Goal: Information Seeking & Learning: Check status

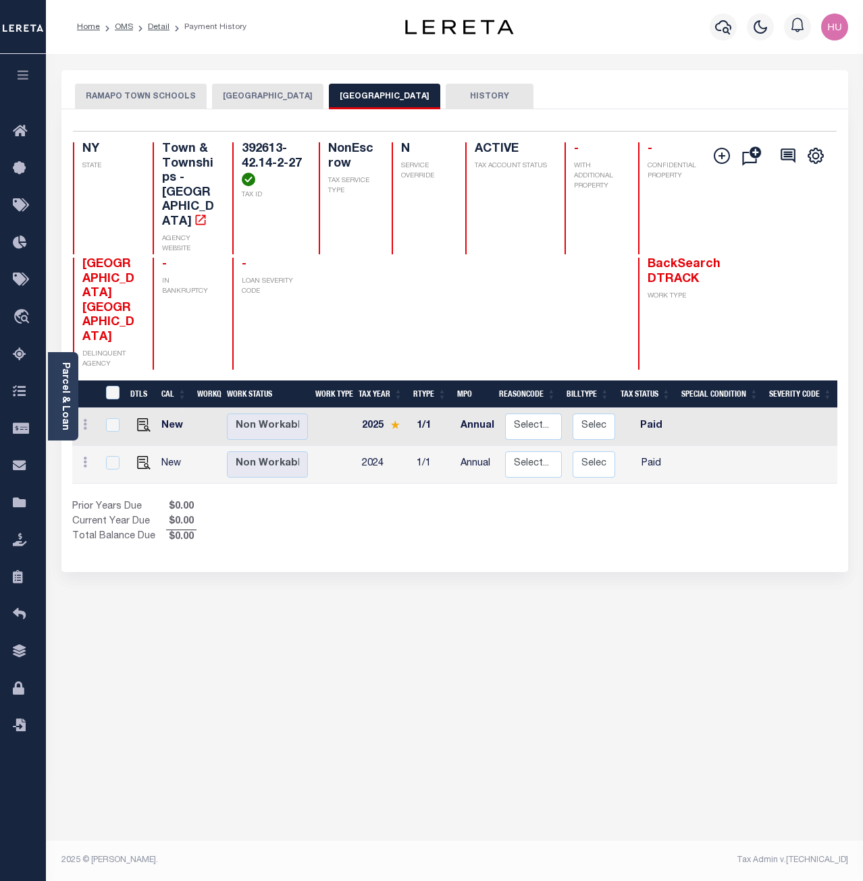
click at [159, 98] on button "RAMAPO TOWN SCHOOLS" at bounding box center [141, 97] width 132 height 26
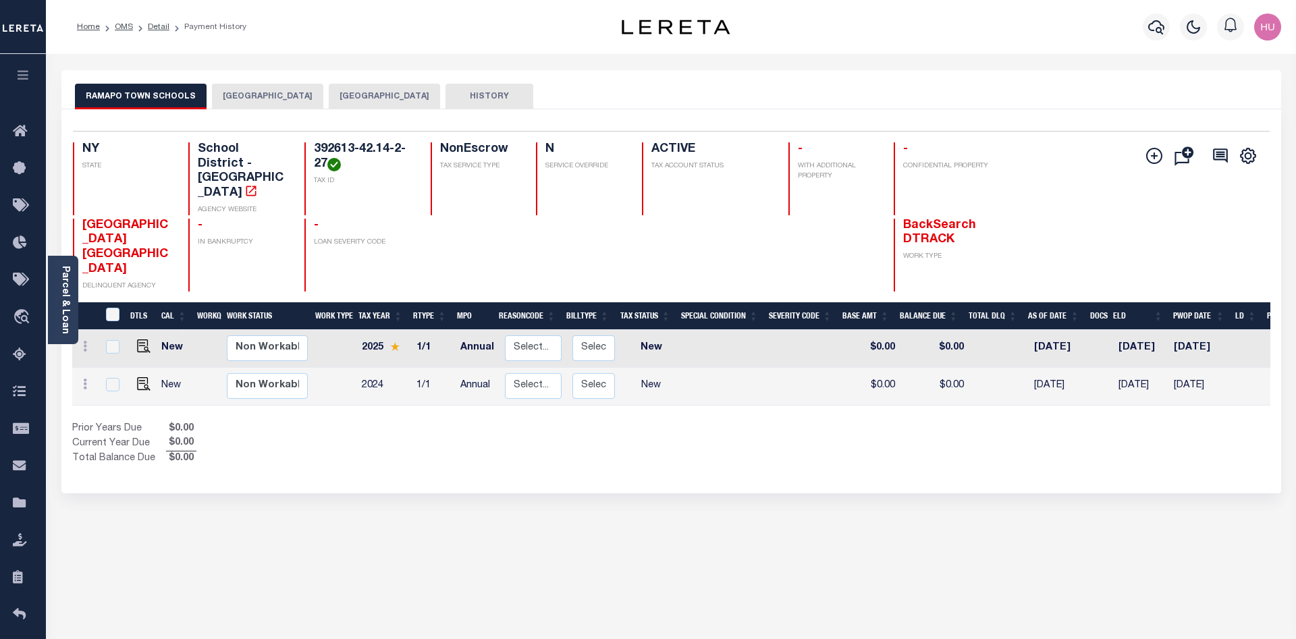
click at [819, 518] on div "RAMAPO TOWN SCHOOLS [GEOGRAPHIC_DATA] RAMAPO TOWN HISTORY 2 1" at bounding box center [671, 451] width 1240 height 762
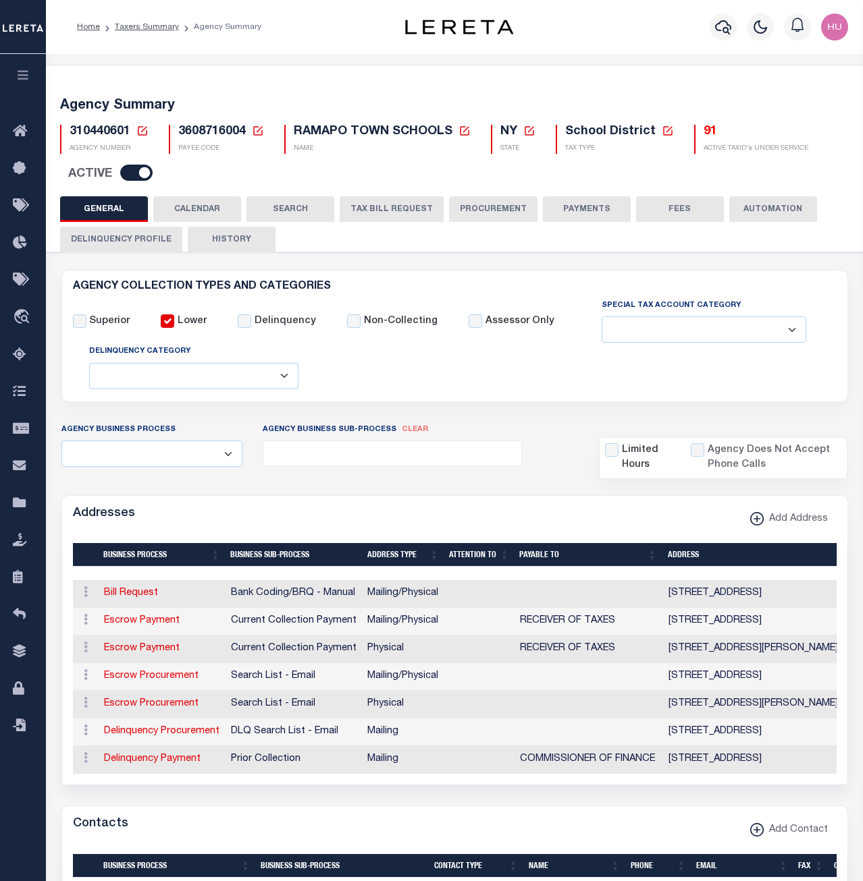
select select
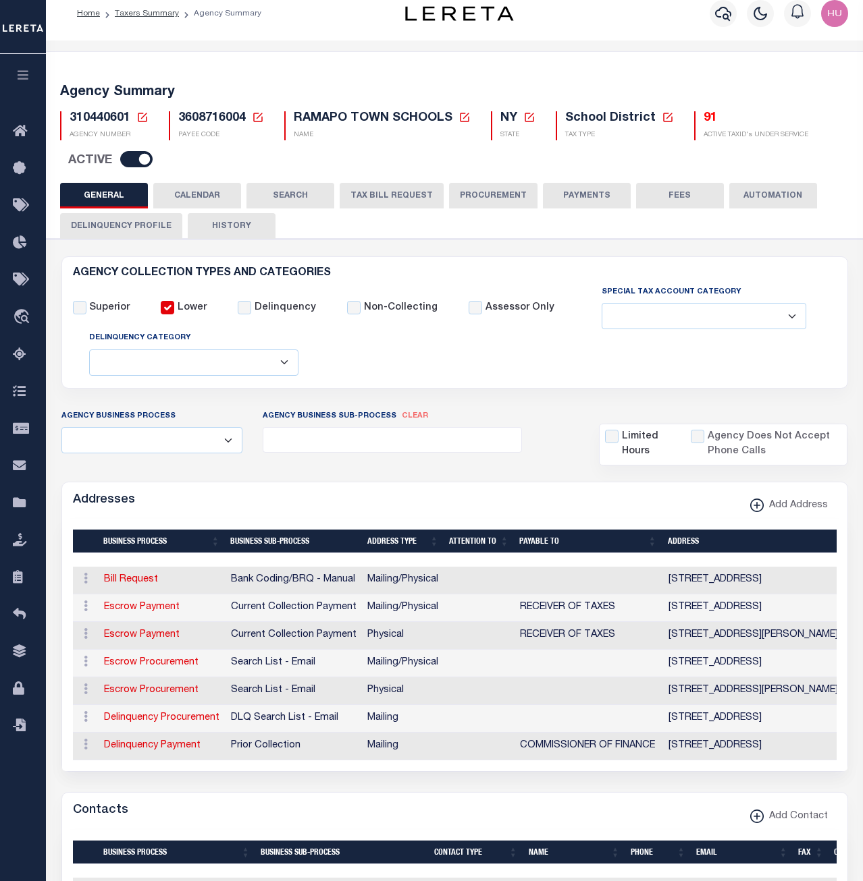
scroll to position [13, 0]
click at [187, 202] on button "CALENDAR" at bounding box center [197, 196] width 88 height 26
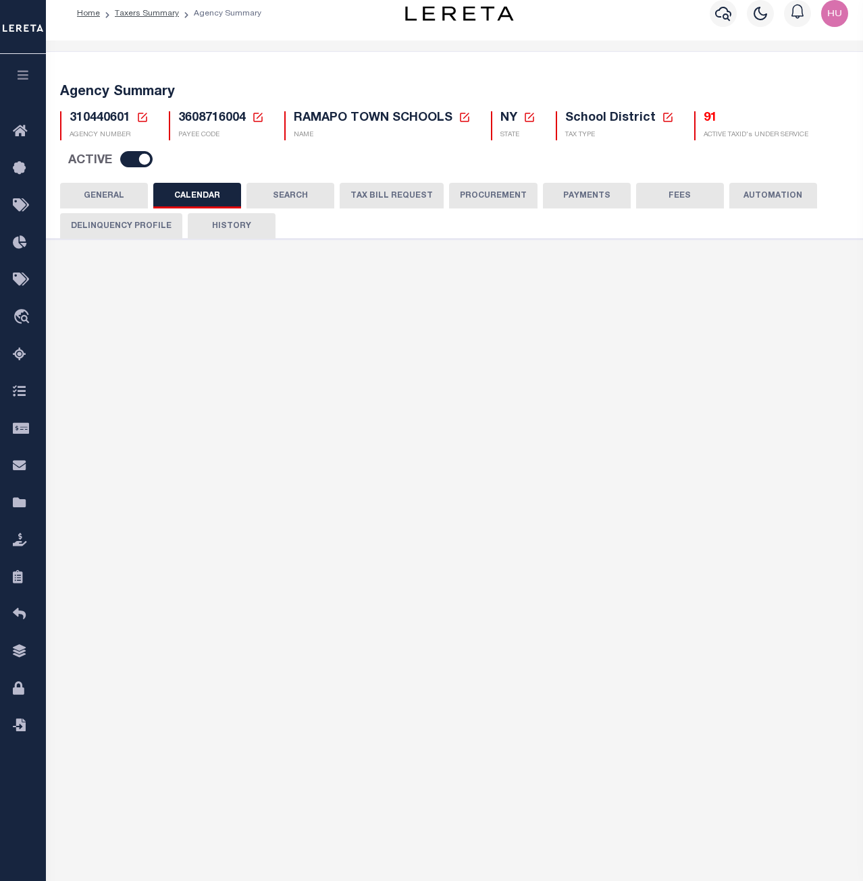
scroll to position [0, 0]
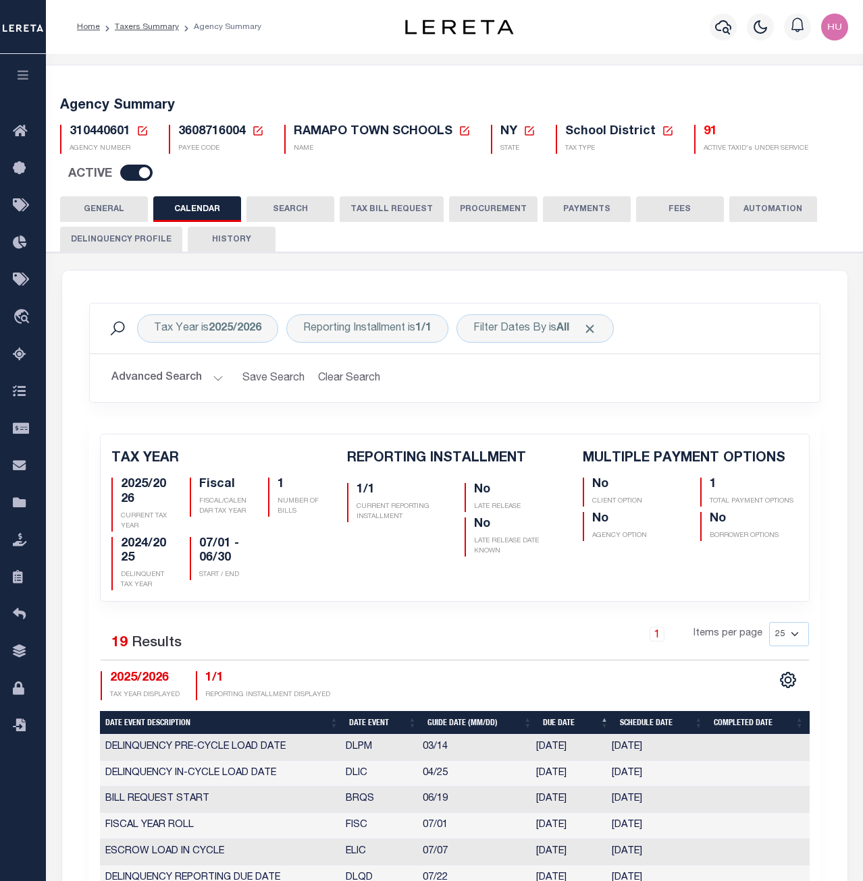
checkbox input "false"
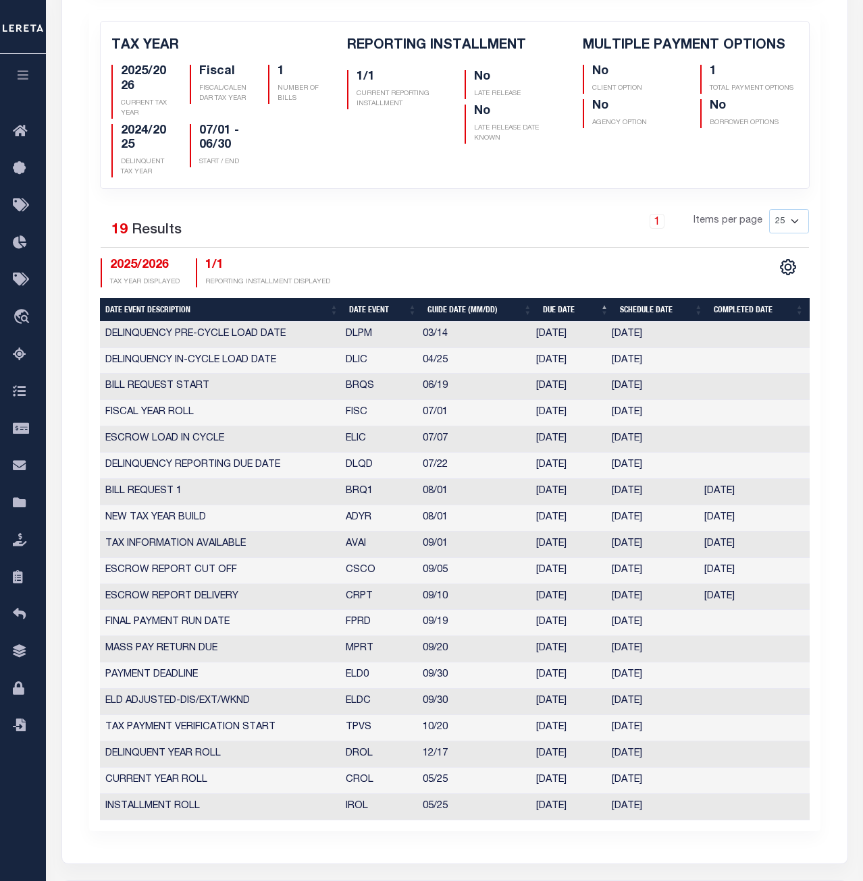
scroll to position [551, 0]
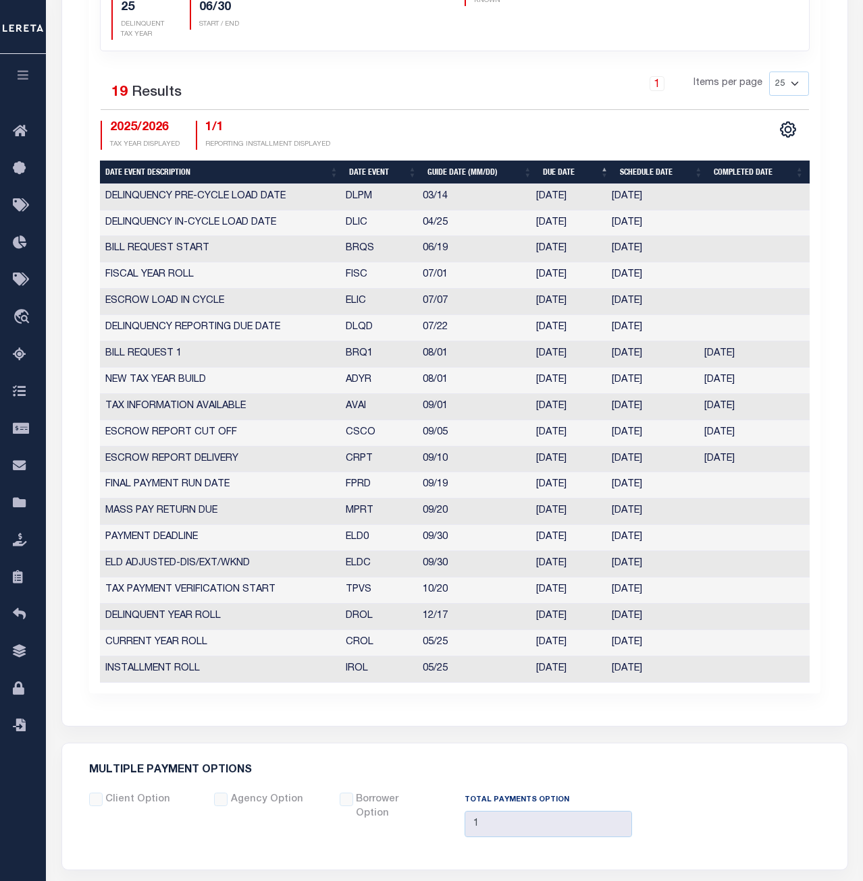
drag, startPoint x: 665, startPoint y: 593, endPoint x: 343, endPoint y: 598, distance: 322.7
click at [343, 598] on tr "TAX PAYMENT VERIFICATION START TPVS 10/20 10/20/2025 10/20/2025 6503418" at bounding box center [454, 591] width 709 height 26
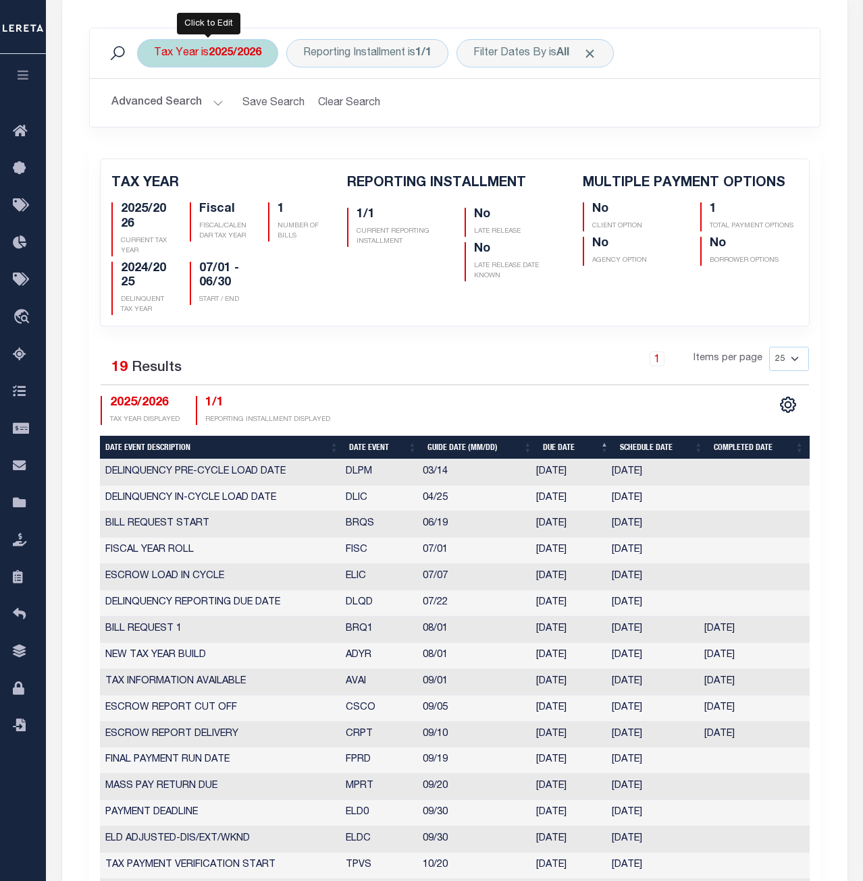
click at [235, 52] on b "2025/2026" at bounding box center [235, 53] width 53 height 11
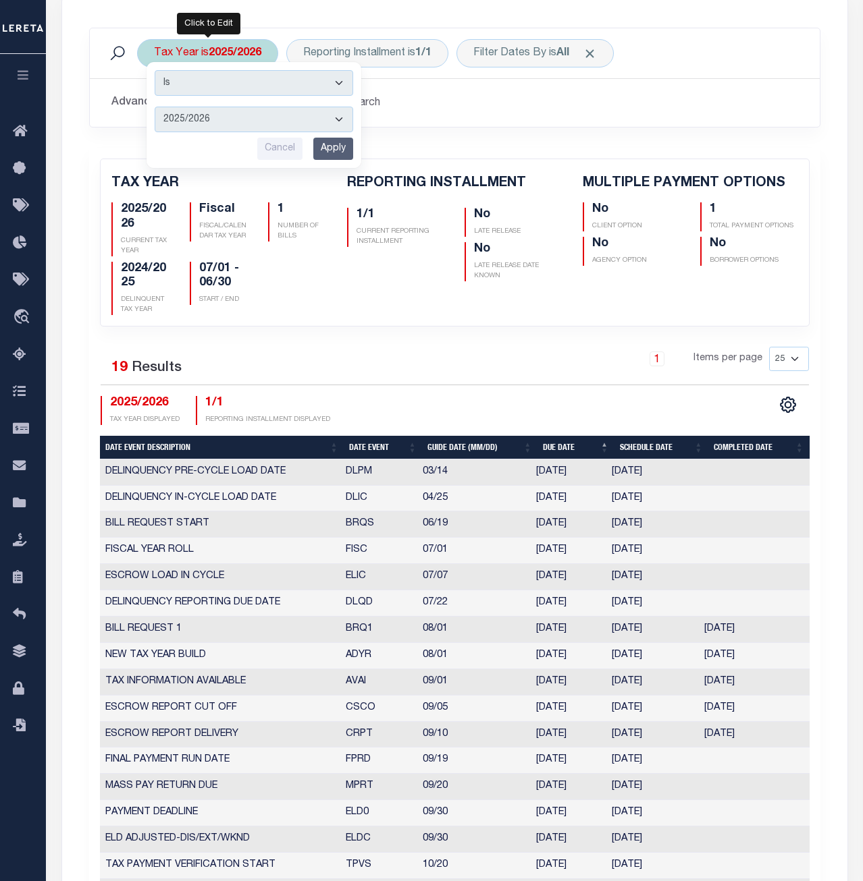
click at [155, 107] on select "2026/2027 2025/2026 2024/2025 2023/2024 2022/2023 2021/2022 2020/2021 2019/2020…" at bounding box center [254, 120] width 198 height 26
select select "2024/2025"
click option "2024/2025" at bounding box center [0, 0] width 0 height 0
click at [336, 151] on input "Apply" at bounding box center [333, 149] width 40 height 22
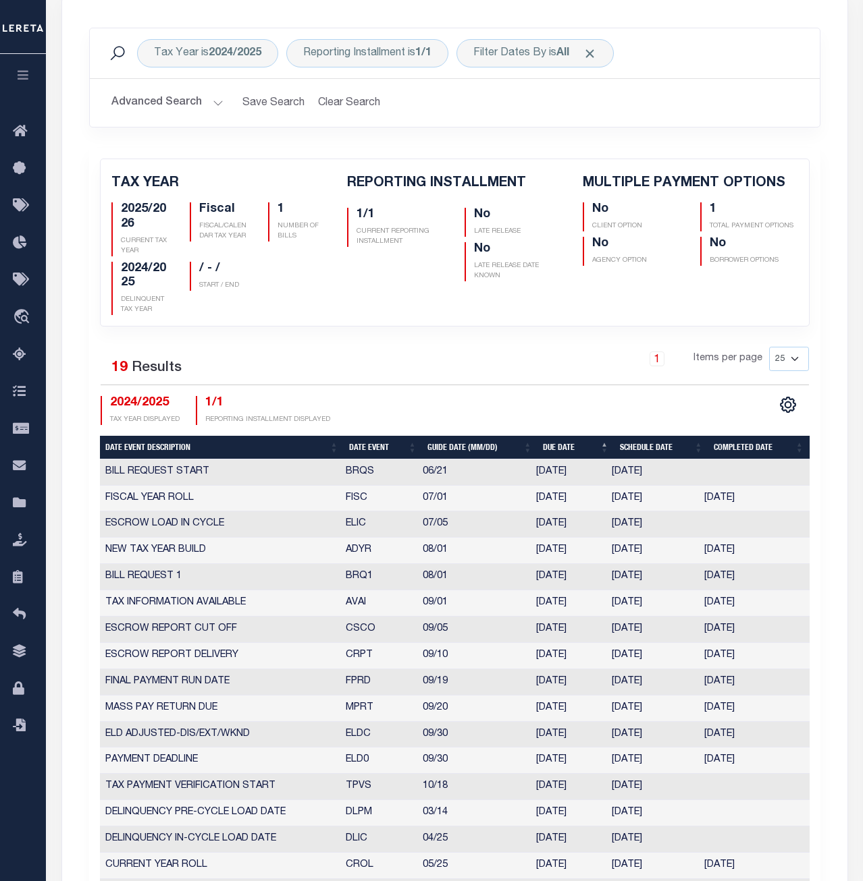
checkbox input "false"
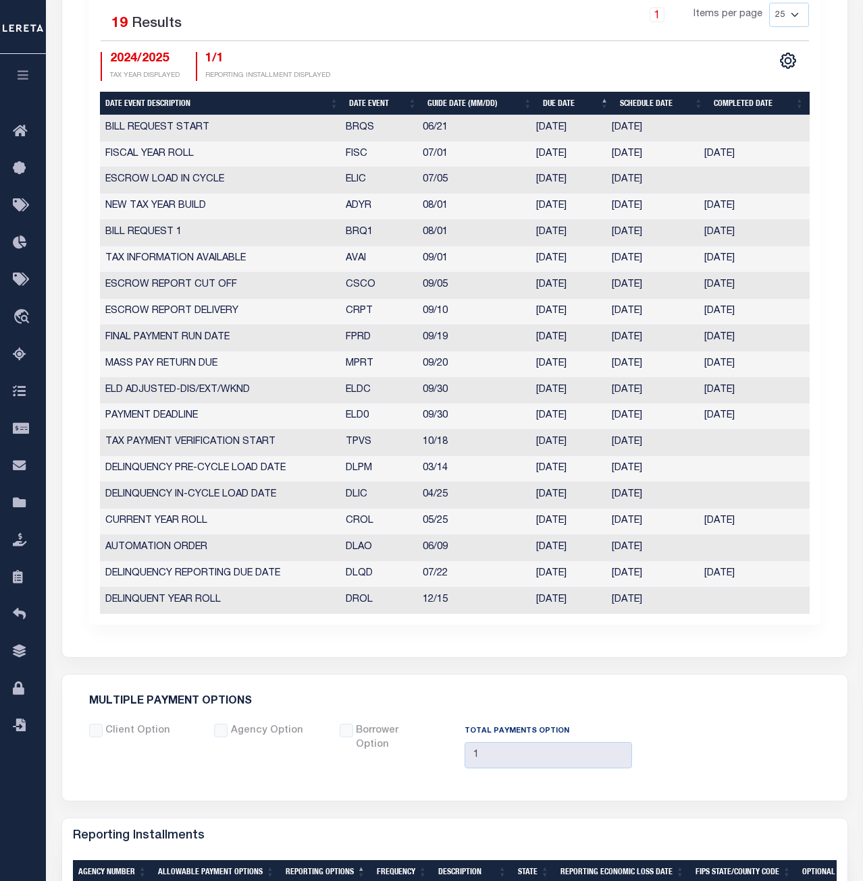
scroll to position [688, 0]
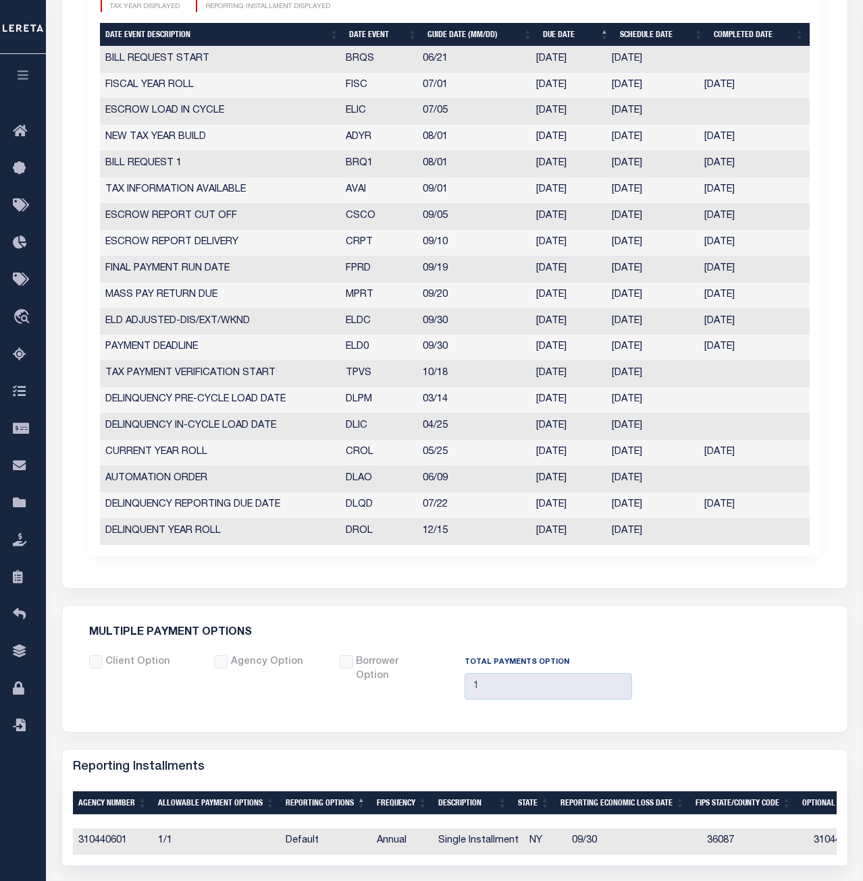
drag, startPoint x: 668, startPoint y: 373, endPoint x: 423, endPoint y: 373, distance: 245.0
click at [423, 373] on tr "TAX PAYMENT VERIFICATION START TPVS 10/18 10/18/2024 10/18/2024 2216345" at bounding box center [454, 374] width 709 height 26
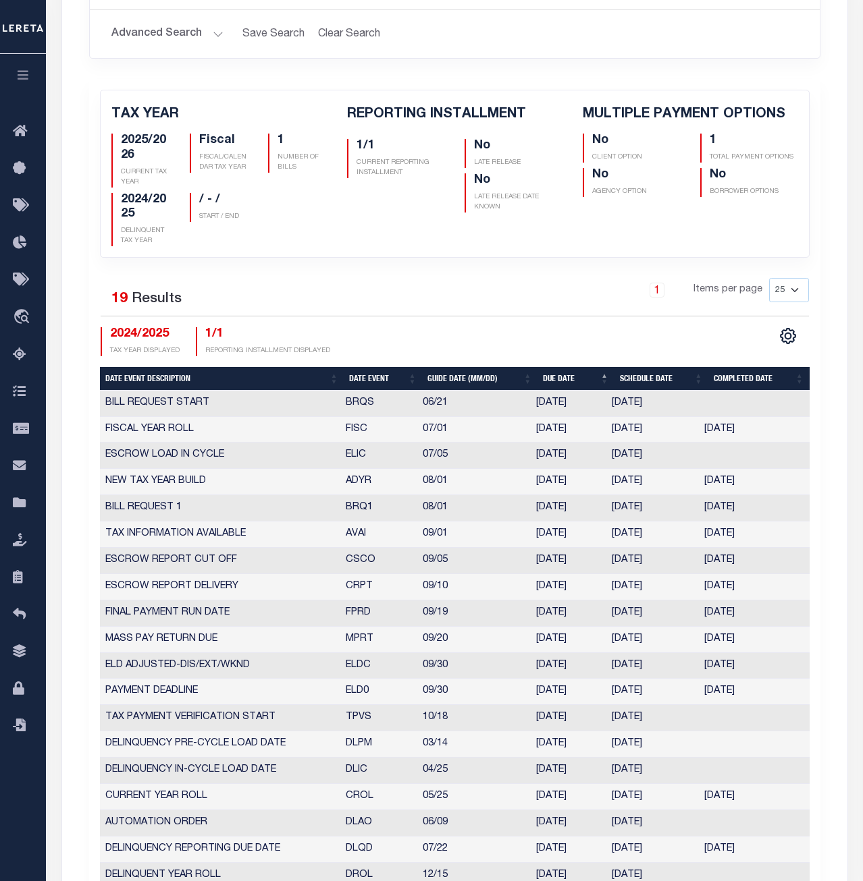
scroll to position [482, 0]
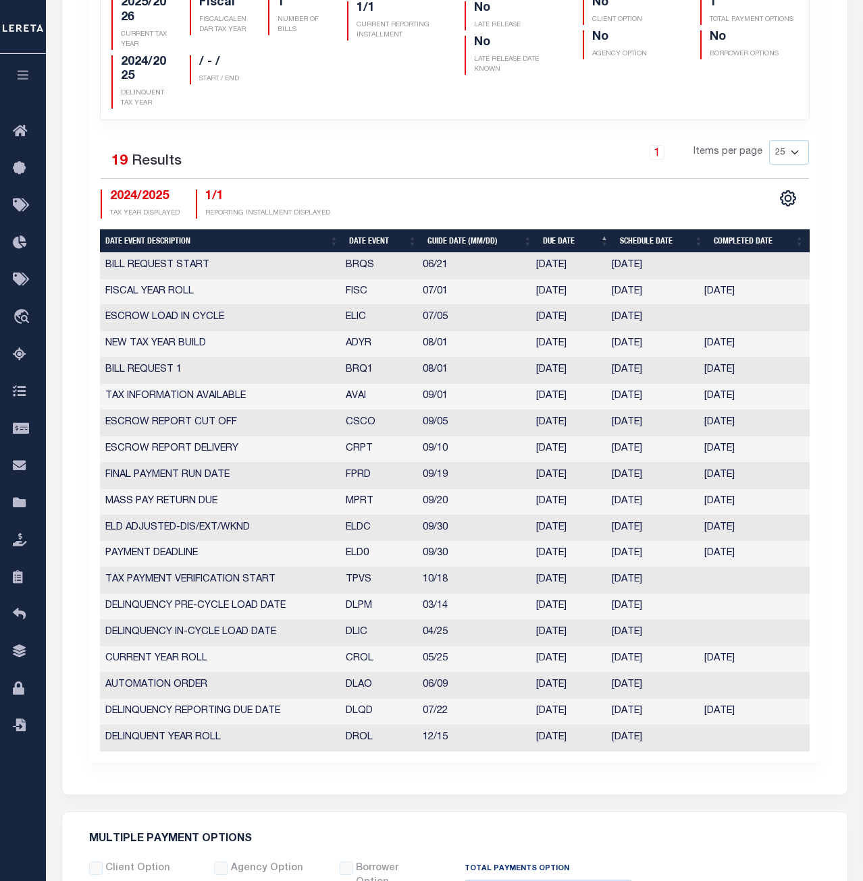
click at [393, 152] on div "1 Items per page 25 50 125 150 175 200" at bounding box center [545, 157] width 526 height 35
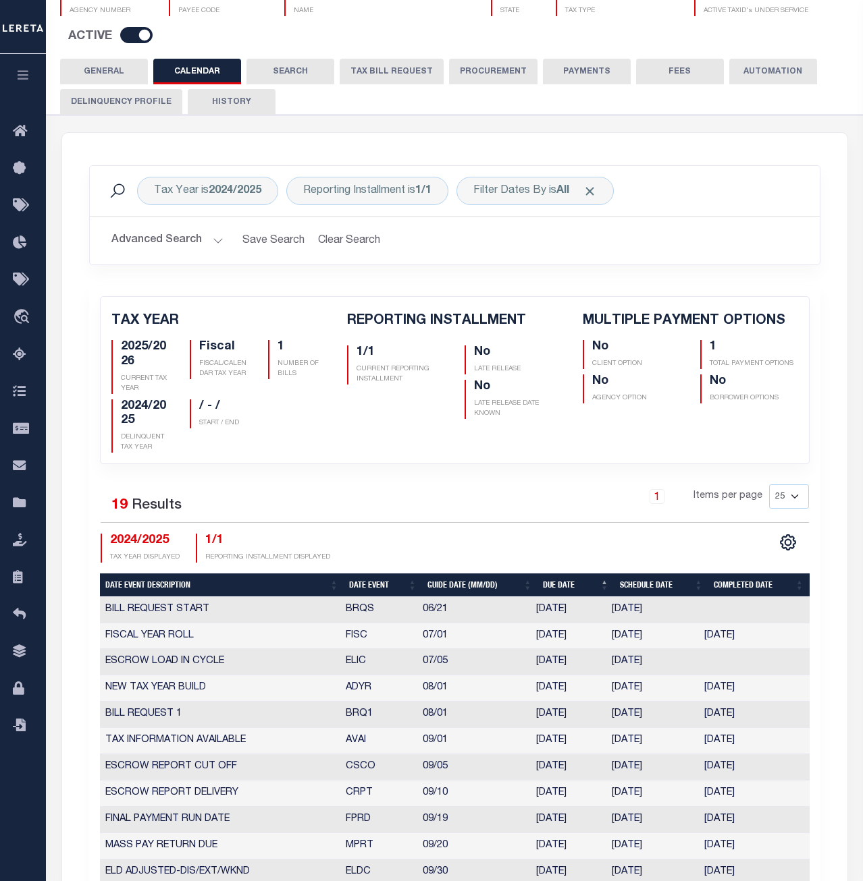
scroll to position [69, 0]
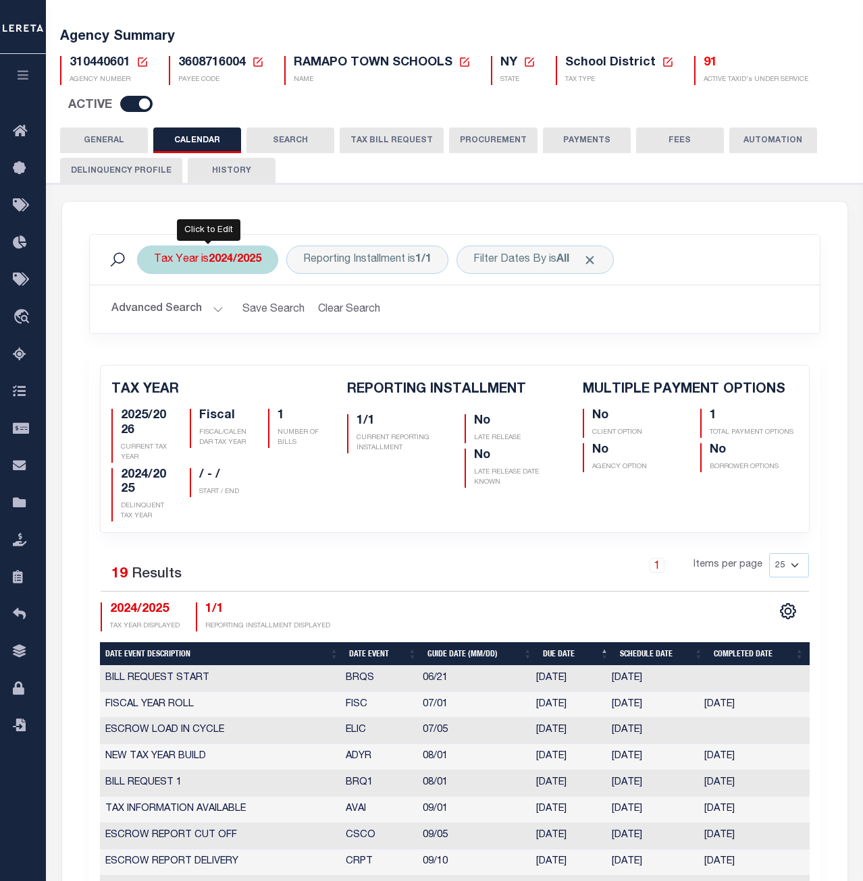
click at [209, 262] on div "Tax Year is 2024/2025" at bounding box center [207, 260] width 141 height 28
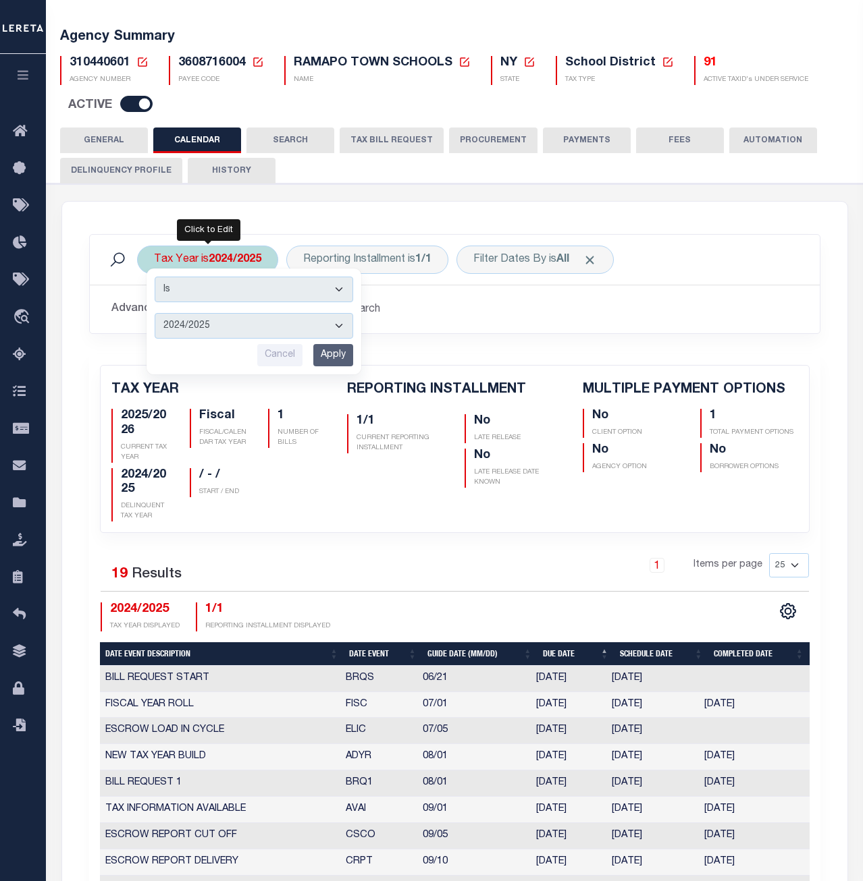
click at [155, 313] on select "2026/2027 2025/2026 2024/2025 2023/2024 2022/2023 2021/2022 2020/2021 2019/2020…" at bounding box center [254, 326] width 198 height 26
select select "2025/2026"
click option "2025/2026" at bounding box center [0, 0] width 0 height 0
click at [339, 352] on input "Apply" at bounding box center [333, 355] width 40 height 22
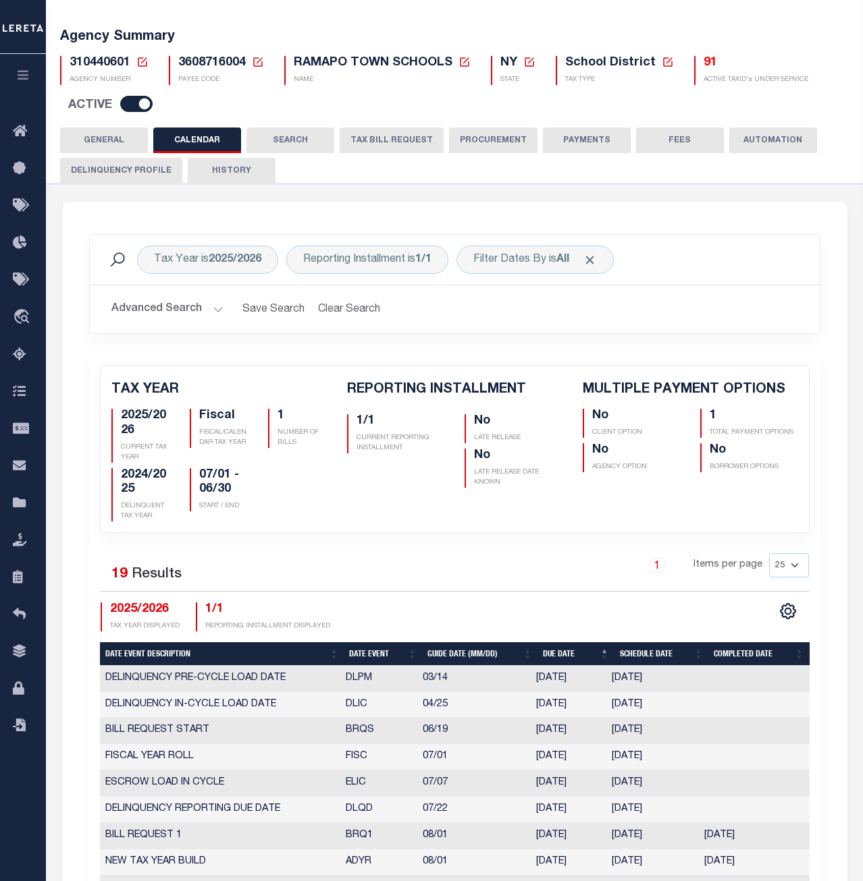
checkbox input "false"
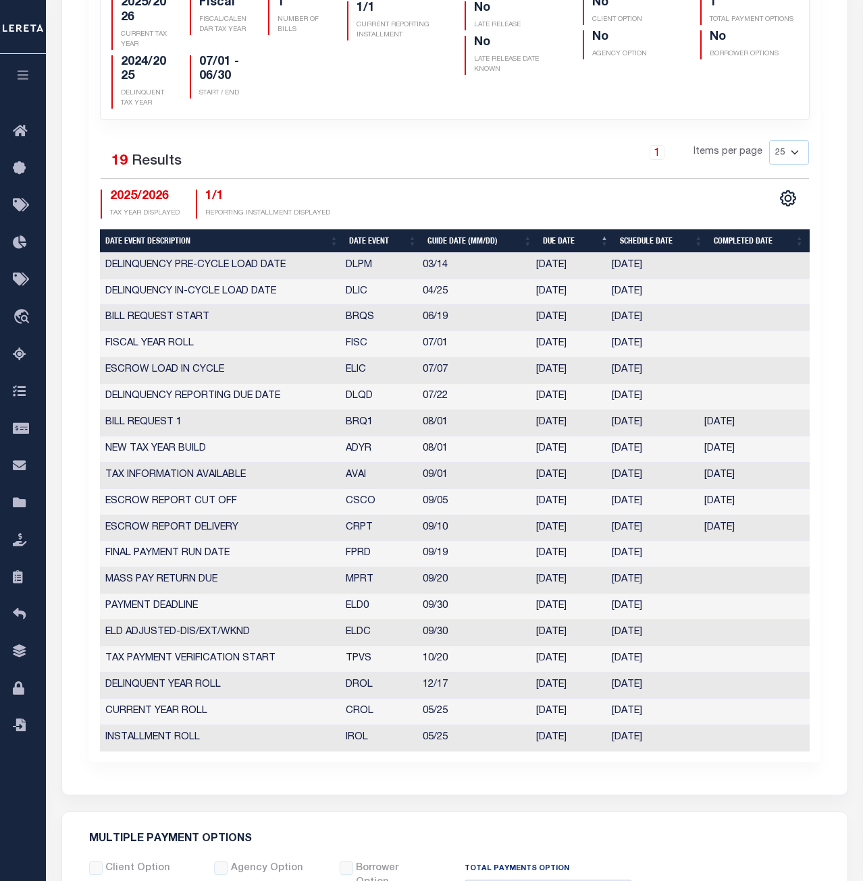
scroll to position [551, 0]
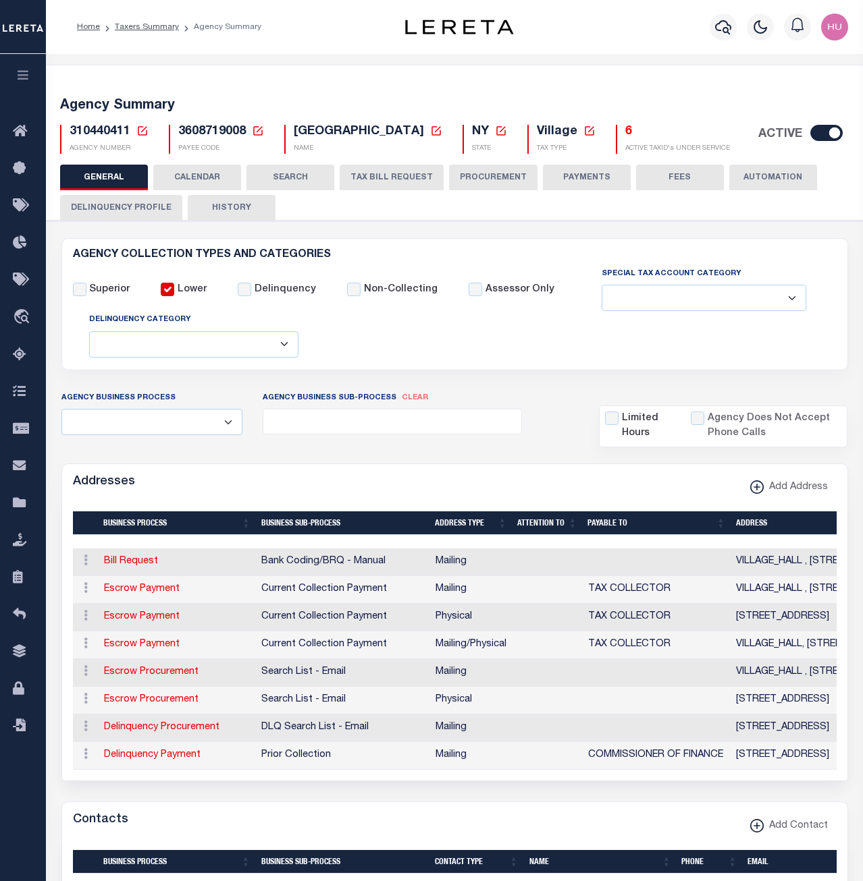
select select
